Goal: Use online tool/utility

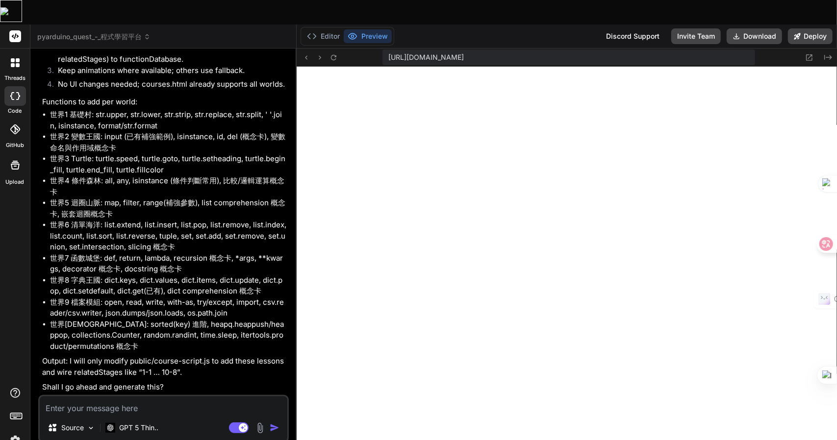
scroll to position [1124, 0]
type textarea "一"
type textarea "x"
type textarea "一口"
type textarea "x"
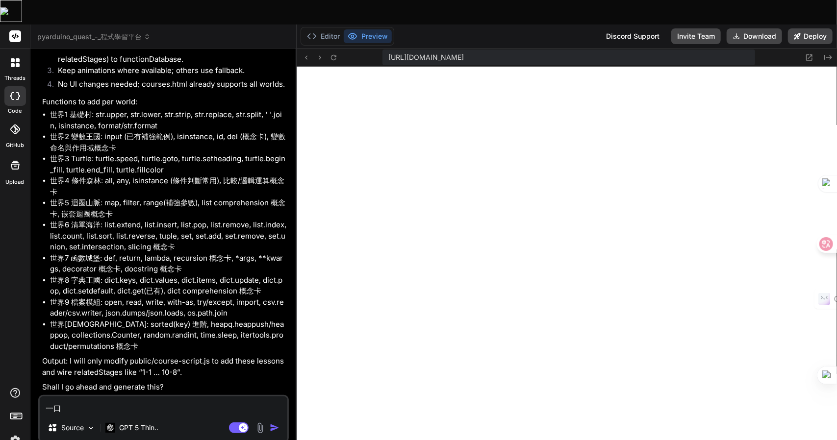
type textarea "一口弓"
type textarea "x"
type textarea "一口"
type textarea "x"
type textarea "一"
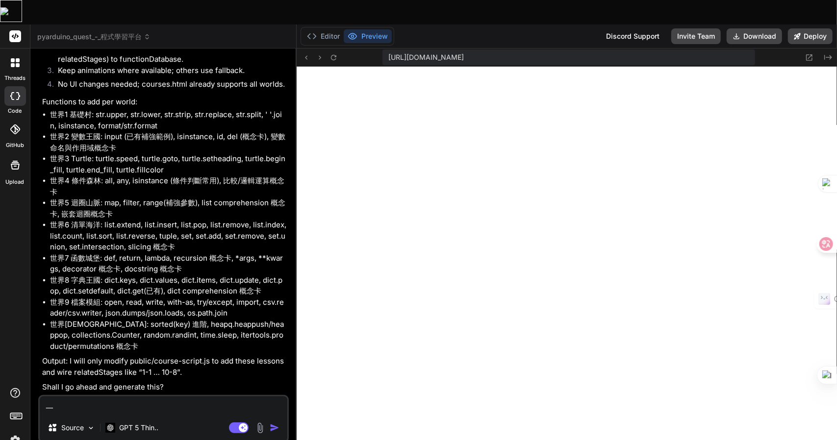
type textarea "x"
type textarea "一弓"
type textarea "x"
type textarea "一弓口"
type textarea "x"
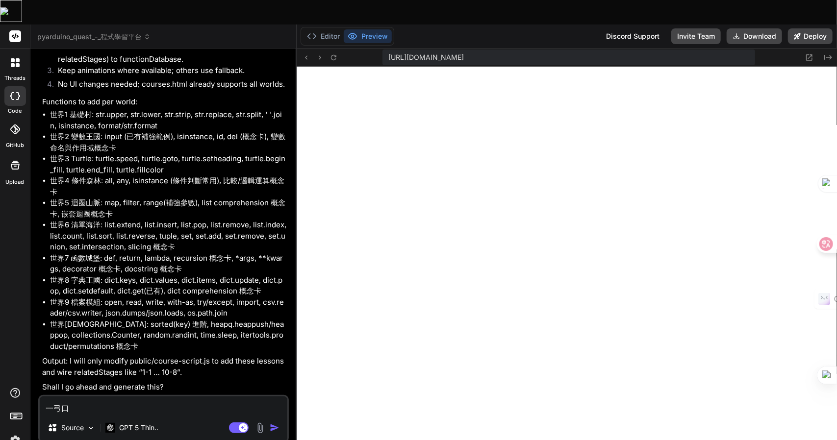
type textarea "可"
type textarea "x"
type textarea "可女"
type textarea "x"
type textarea "可女[PERSON_NAME]"
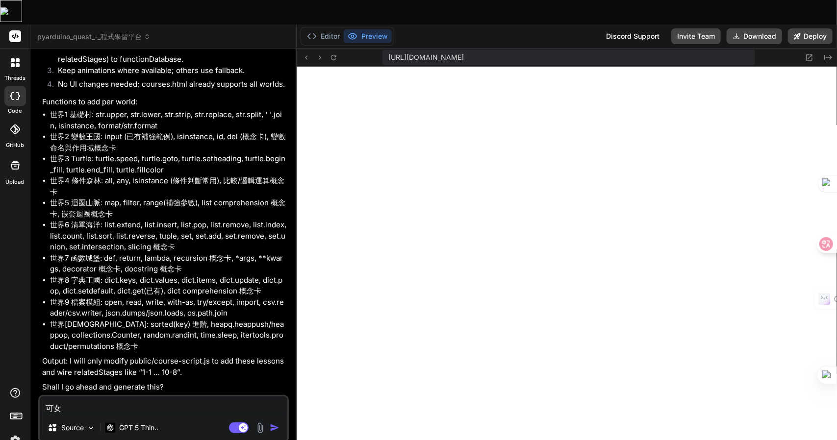
type textarea "x"
type textarea "可女戈人"
type textarea "x"
type textarea "可以"
type textarea "x"
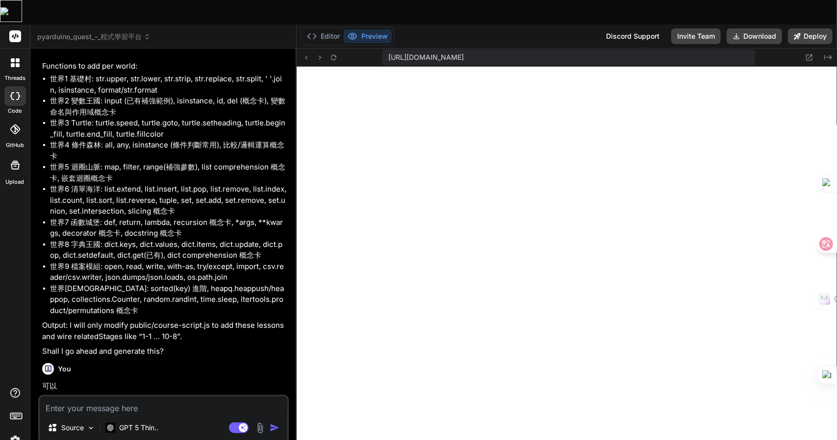
scroll to position [1226, 0]
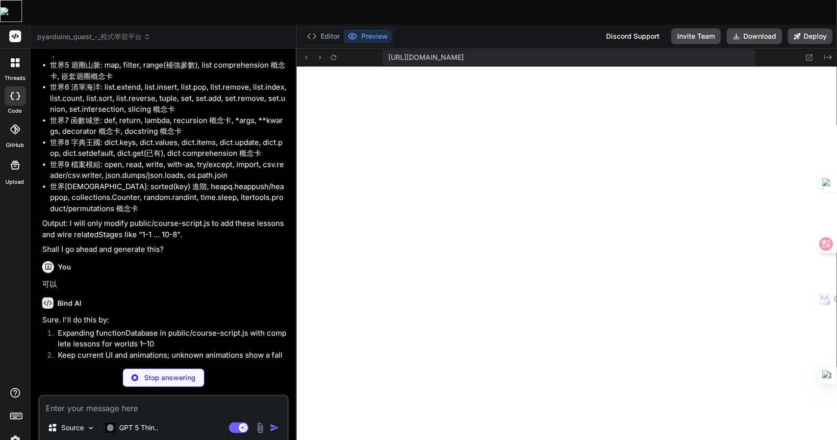
type textarea "x"
